Goal: Task Accomplishment & Management: Use online tool/utility

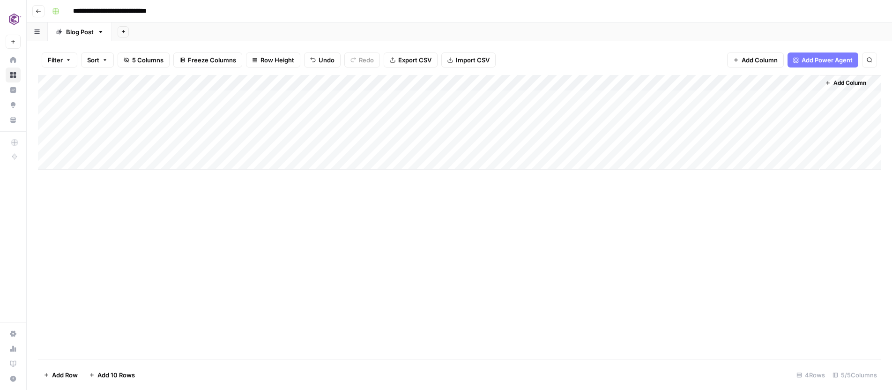
click at [505, 81] on div "Add Column" at bounding box center [459, 122] width 843 height 95
click at [482, 209] on div "Add Column" at bounding box center [459, 217] width 843 height 284
click at [506, 83] on div "Add Column" at bounding box center [459, 122] width 843 height 95
click at [426, 84] on div at bounding box center [438, 84] width 151 height 19
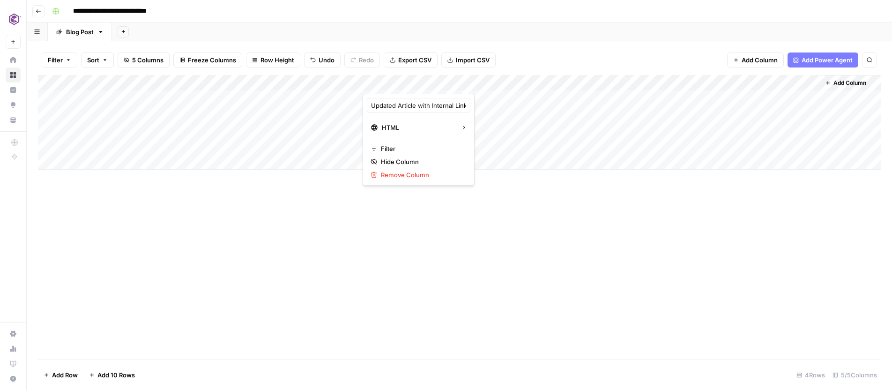
click at [426, 84] on div at bounding box center [438, 84] width 151 height 19
click at [621, 82] on div "Add Column" at bounding box center [459, 122] width 843 height 95
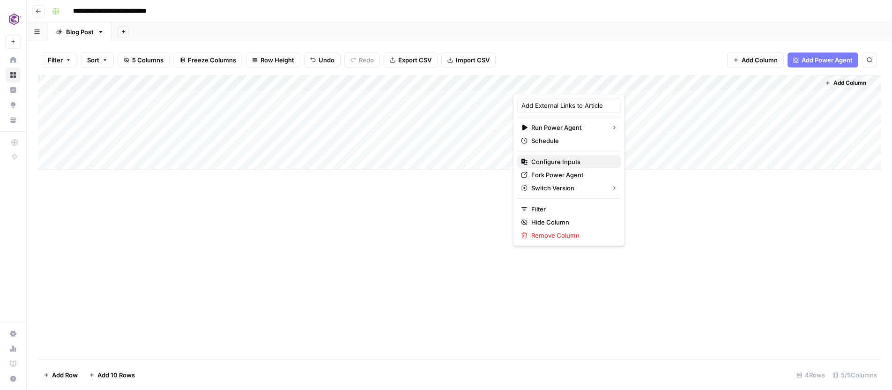
click at [567, 160] on span "Configure Inputs" at bounding box center [572, 161] width 82 height 9
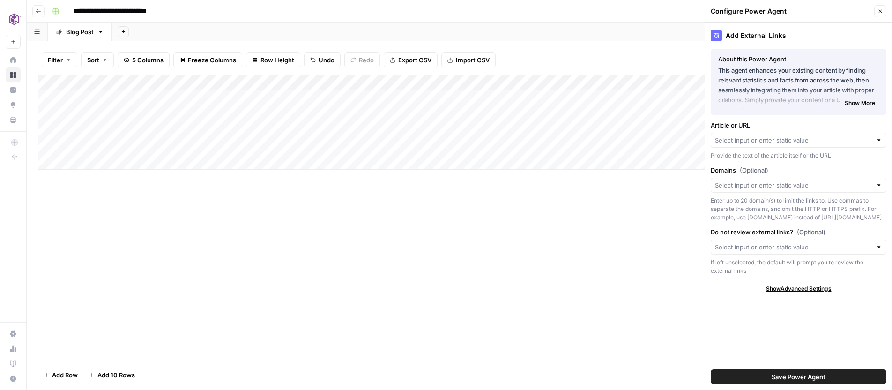
click at [881, 141] on div at bounding box center [879, 139] width 7 height 9
click at [878, 140] on div at bounding box center [879, 139] width 7 height 9
click at [866, 104] on span "Show More" at bounding box center [860, 103] width 30 height 8
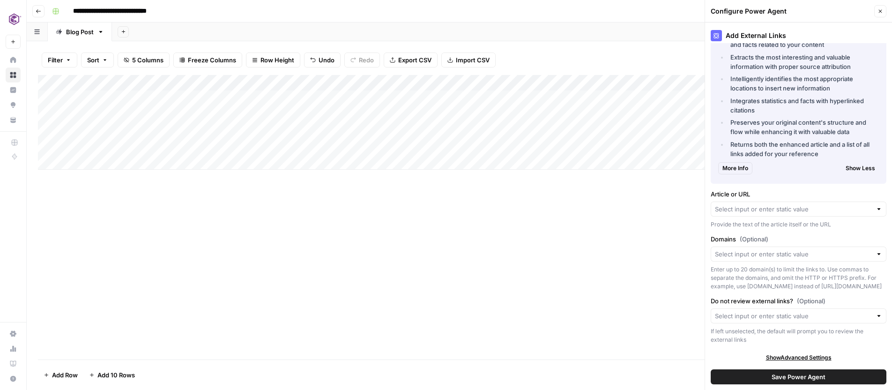
scroll to position [172, 0]
click at [876, 254] on div at bounding box center [879, 251] width 7 height 9
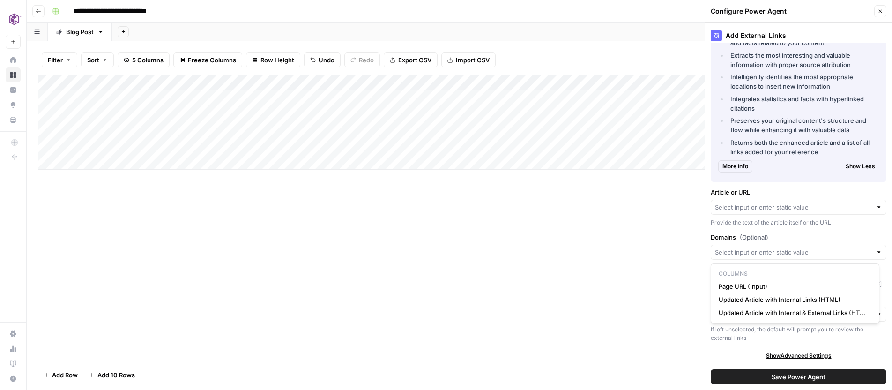
click at [825, 158] on div "More Info Show Less" at bounding box center [798, 167] width 161 height 20
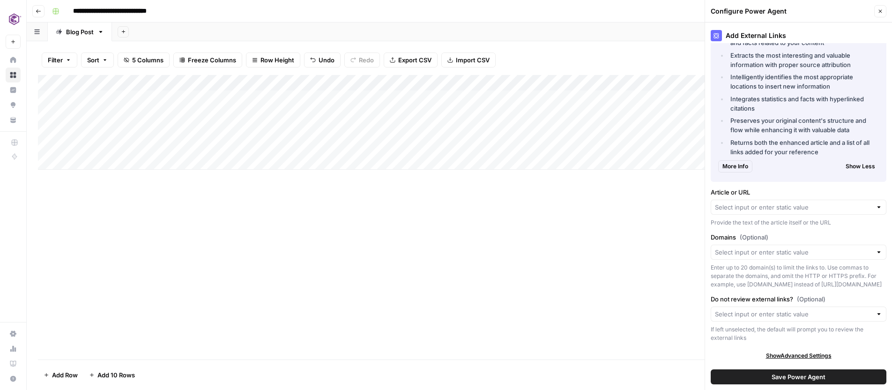
click at [876, 313] on div at bounding box center [879, 313] width 7 height 9
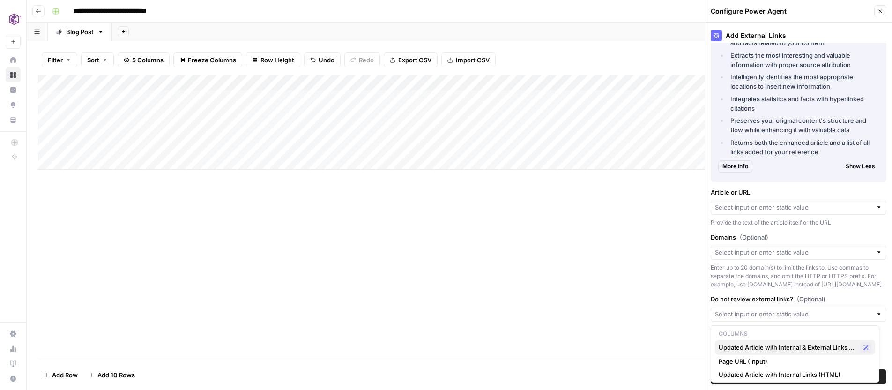
scroll to position [5, 0]
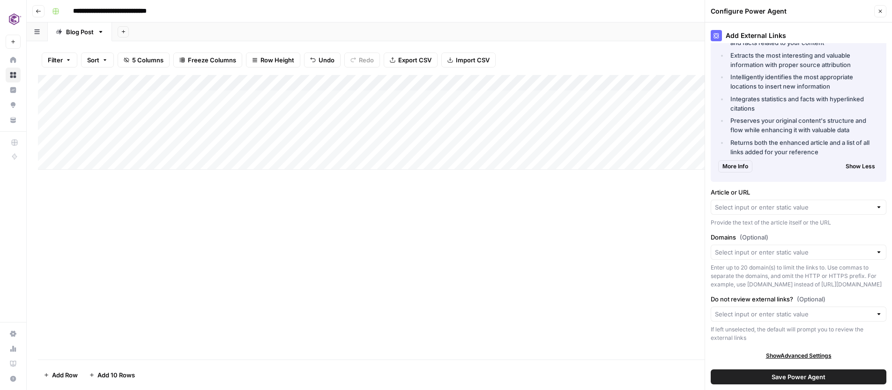
click at [600, 242] on div "Add Column" at bounding box center [459, 217] width 843 height 284
click at [880, 12] on icon "button" at bounding box center [881, 11] width 6 height 6
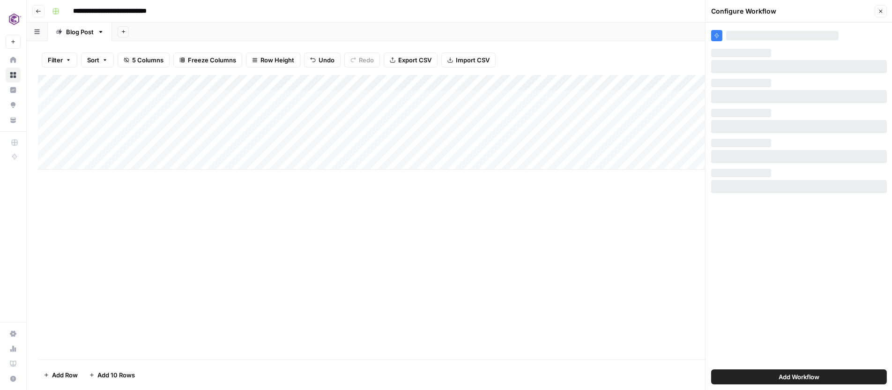
scroll to position [0, 0]
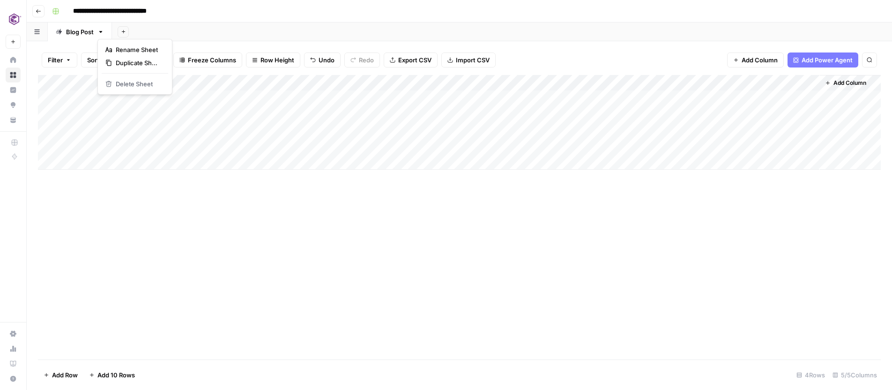
click at [101, 33] on icon "button" at bounding box center [100, 32] width 7 height 7
drag, startPoint x: 175, startPoint y: 187, endPoint x: 165, endPoint y: 144, distance: 44.2
click at [175, 188] on div "Add Column" at bounding box center [459, 217] width 843 height 284
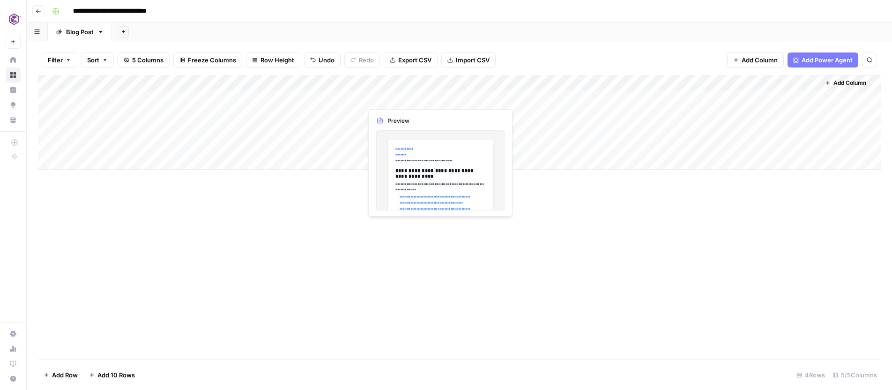
click at [438, 92] on div "Add Column" at bounding box center [459, 122] width 843 height 95
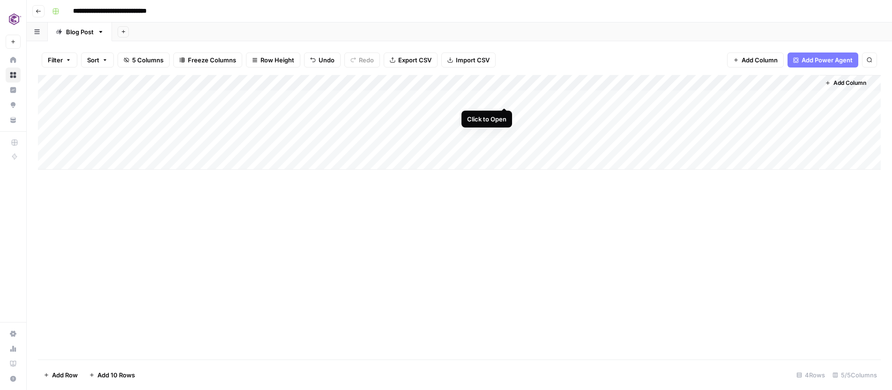
click at [501, 96] on div "Add Column" at bounding box center [459, 122] width 843 height 95
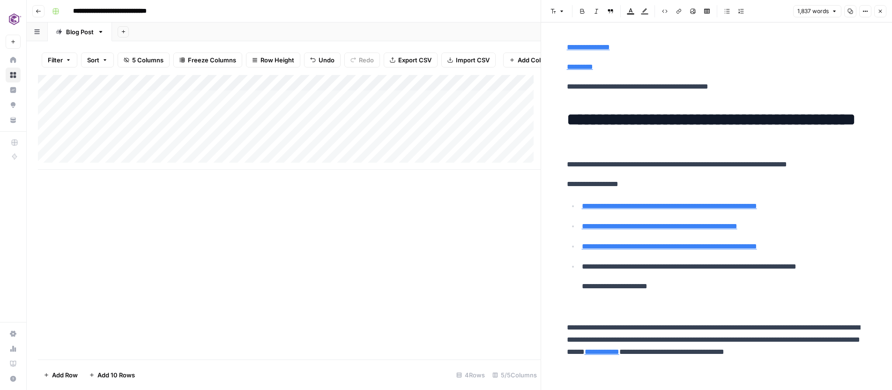
click at [870, 12] on button "Options" at bounding box center [865, 11] width 12 height 12
click at [709, 52] on p "**********" at bounding box center [717, 47] width 300 height 12
click at [606, 48] on link "**********" at bounding box center [588, 47] width 43 height 7
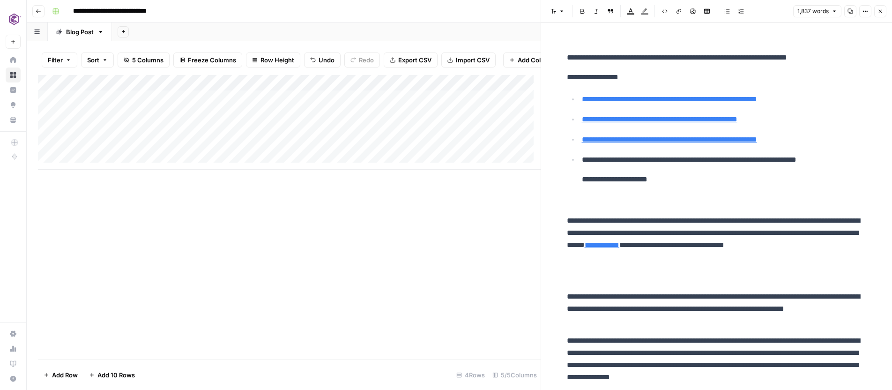
scroll to position [184, 0]
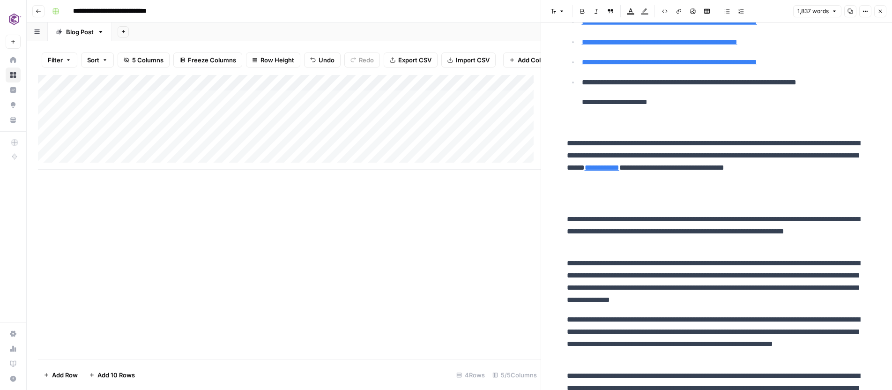
click at [708, 218] on p "**********" at bounding box center [717, 231] width 300 height 37
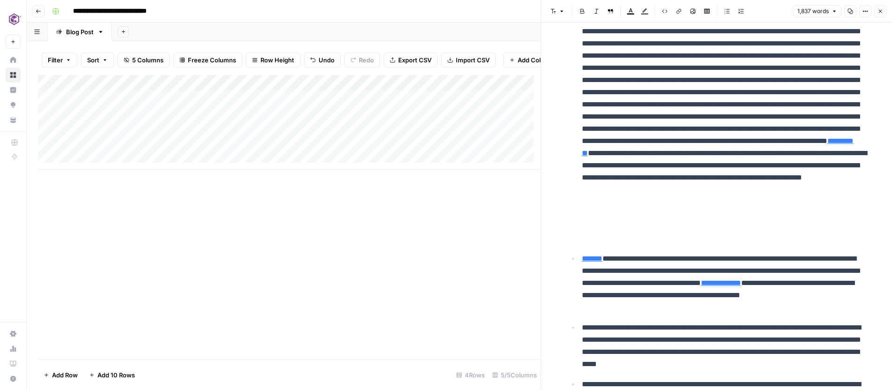
scroll to position [817, 0]
